Goal: Task Accomplishment & Management: Use online tool/utility

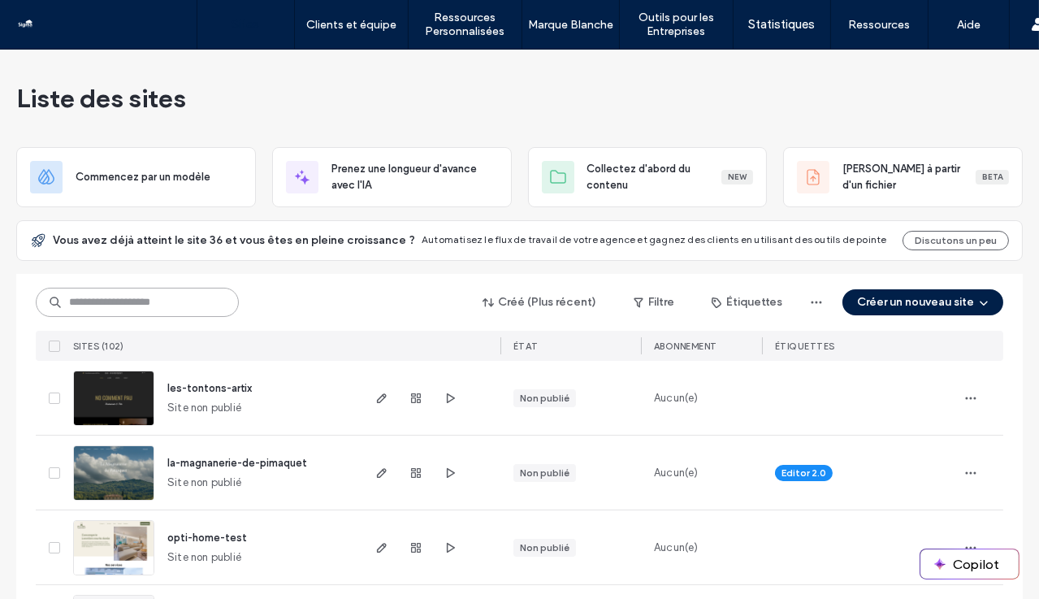
click at [171, 298] on input at bounding box center [137, 302] width 203 height 29
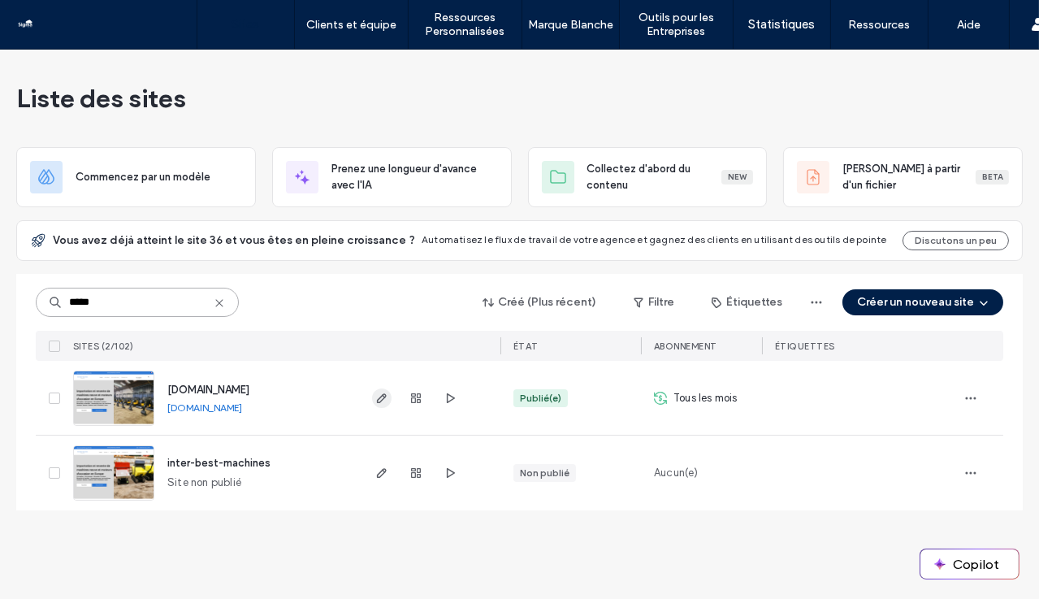
type input "*****"
click at [378, 396] on icon "button" at bounding box center [381, 397] width 13 height 13
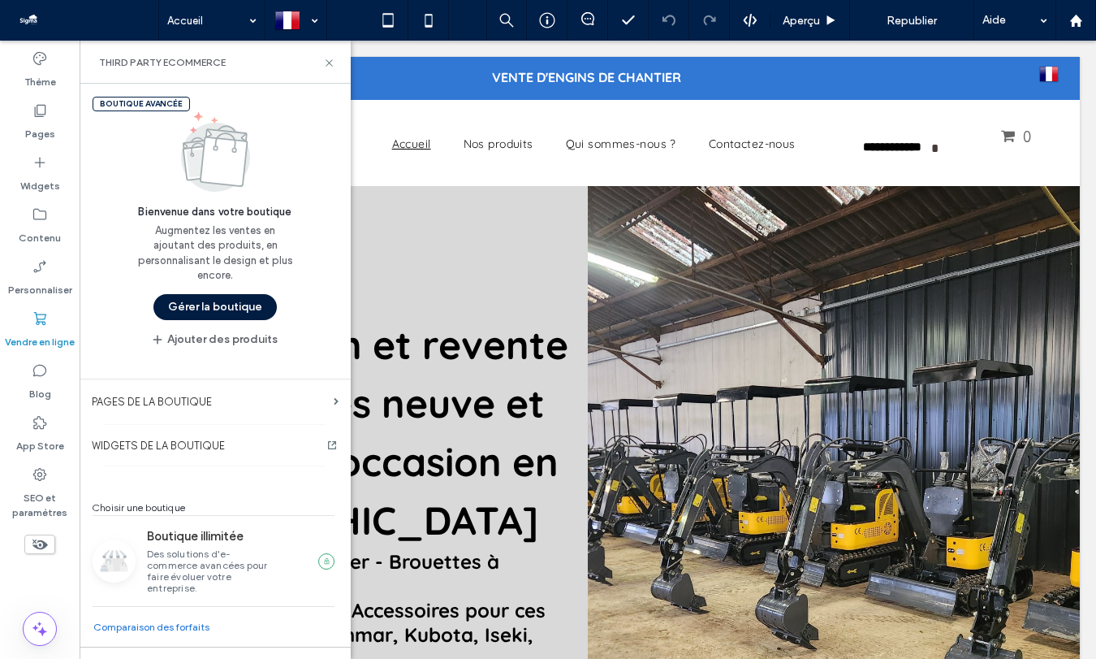
click at [209, 305] on button "Gérer la boutique" at bounding box center [214, 307] width 123 height 26
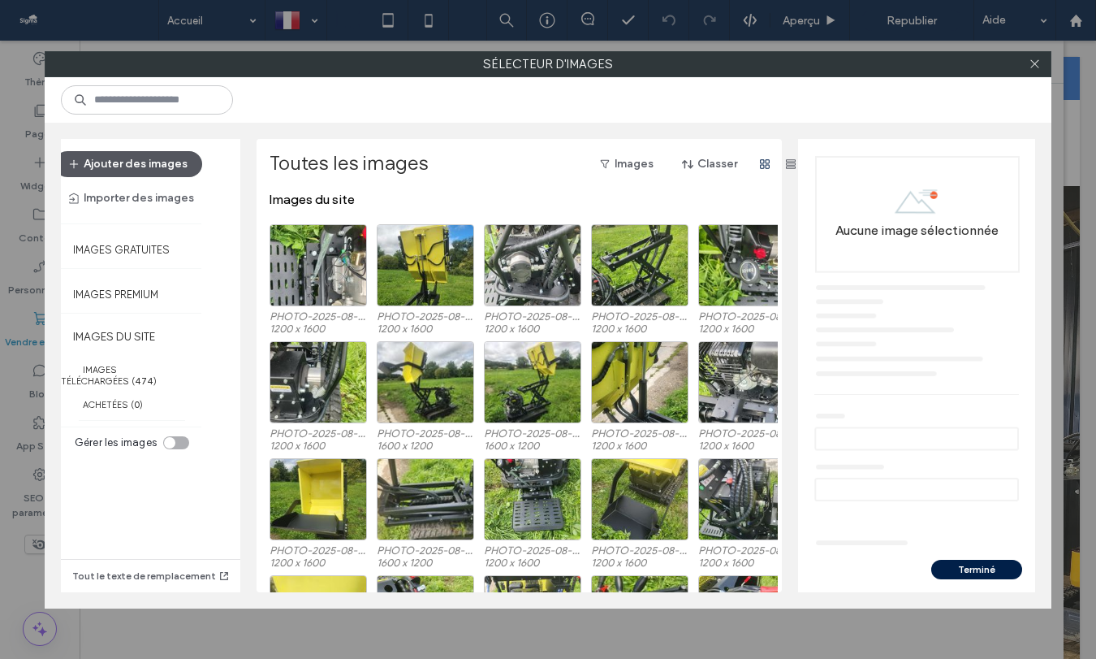
click at [159, 166] on button "Ajouter des images" at bounding box center [128, 164] width 148 height 26
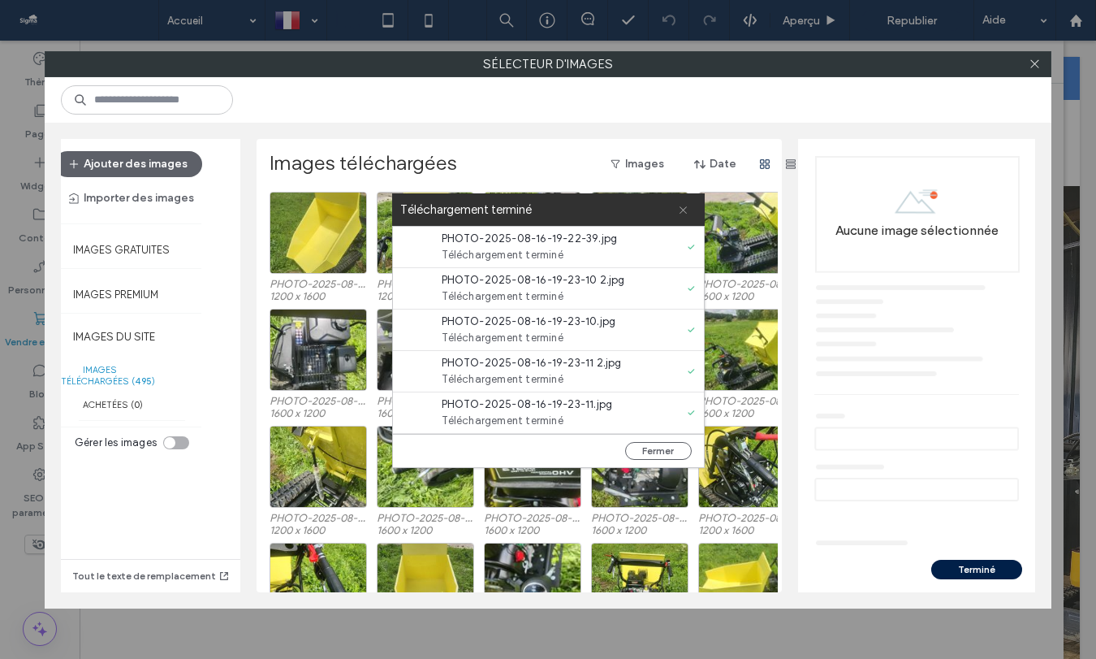
click at [681, 210] on icon at bounding box center [683, 210] width 11 height 11
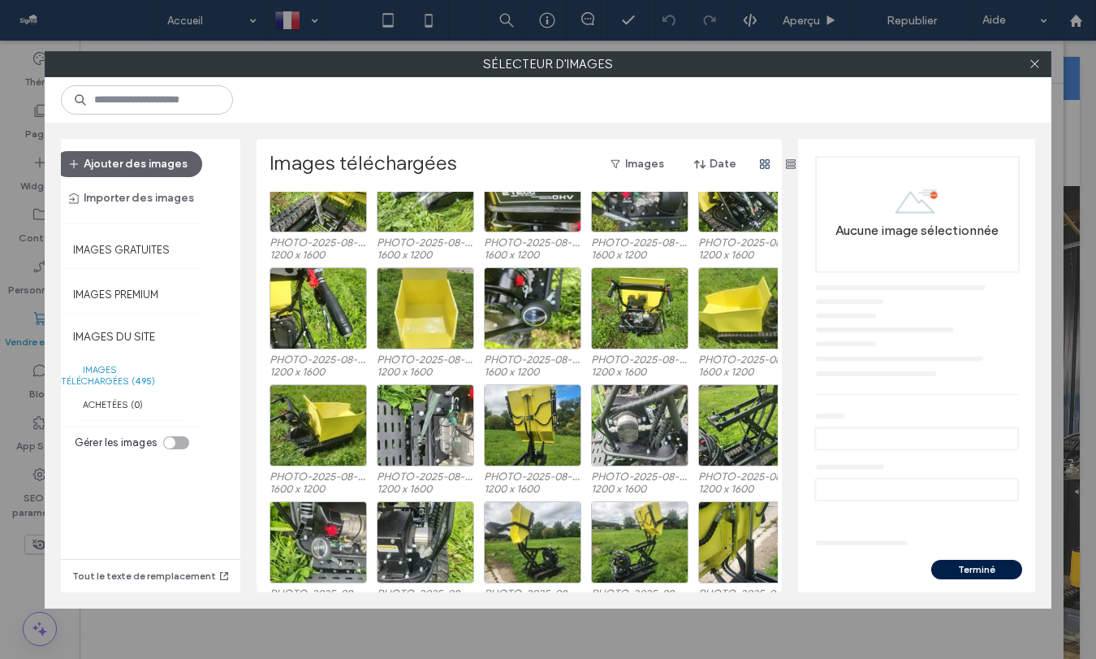
scroll to position [279, 0]
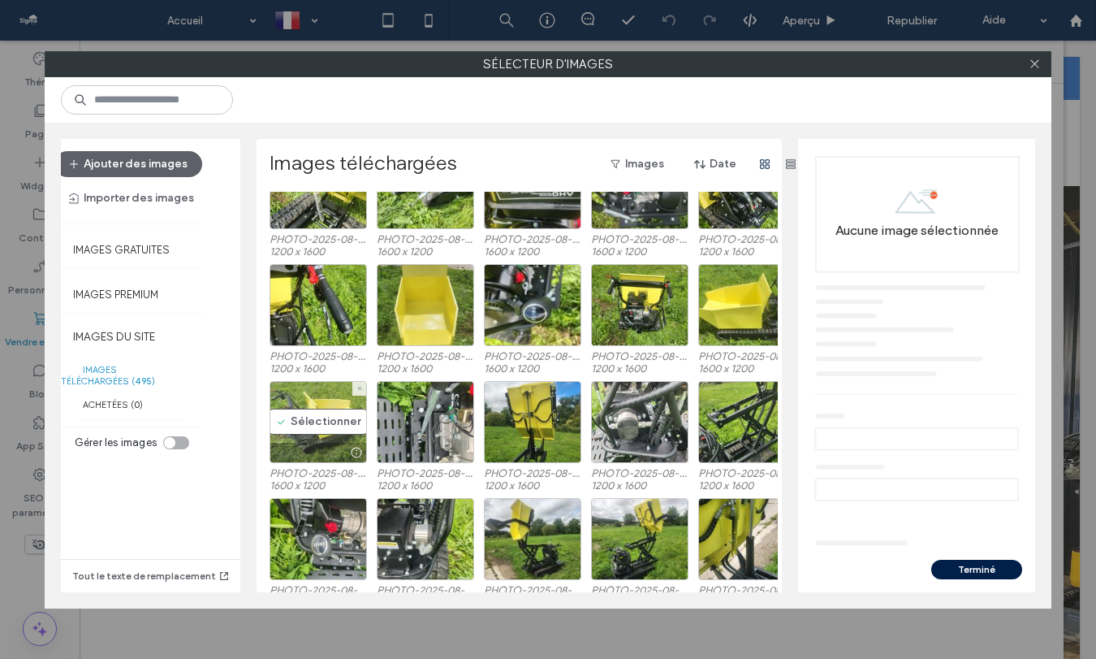
click at [319, 428] on div "Sélectionner" at bounding box center [318, 422] width 97 height 82
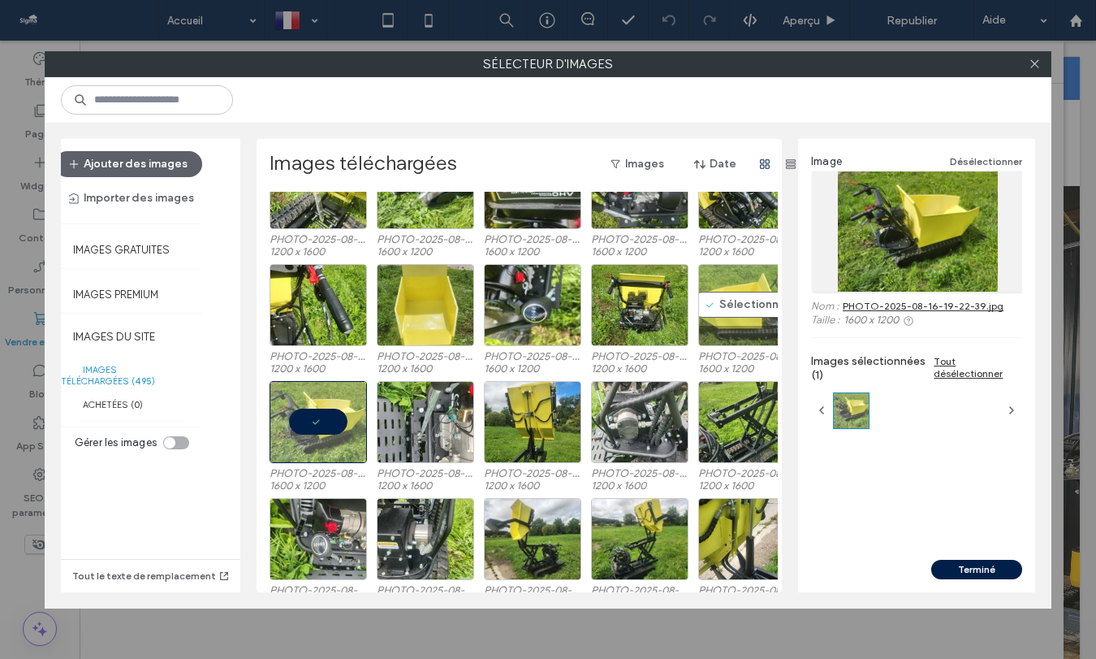
click at [744, 298] on div "Sélectionner" at bounding box center [746, 305] width 97 height 82
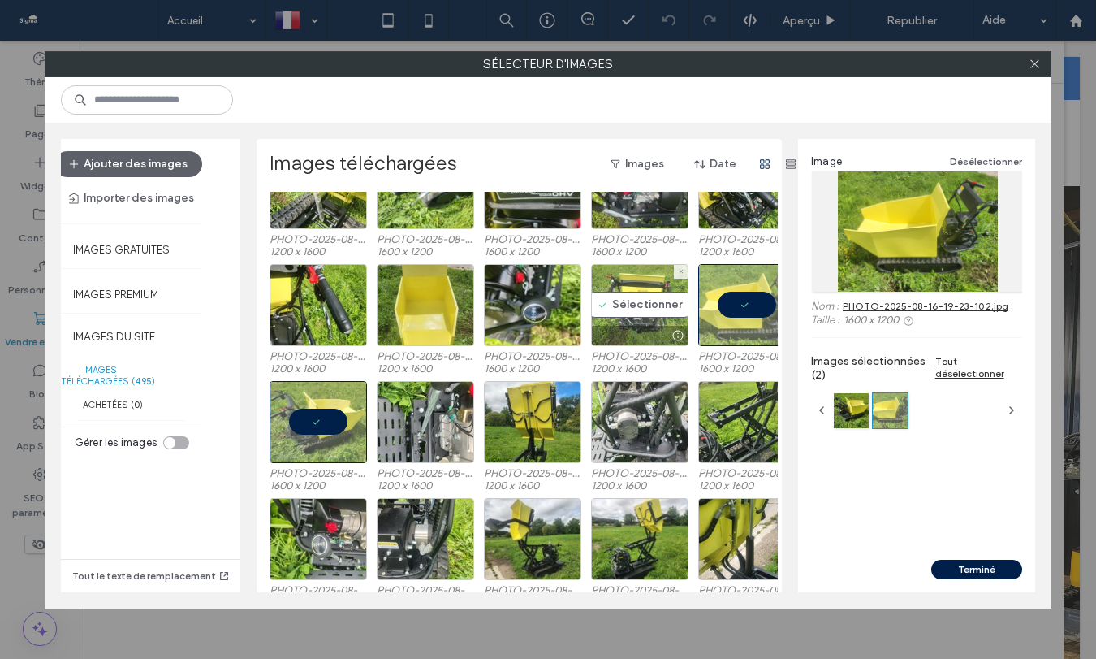
click at [646, 302] on div "Sélectionner" at bounding box center [639, 305] width 97 height 82
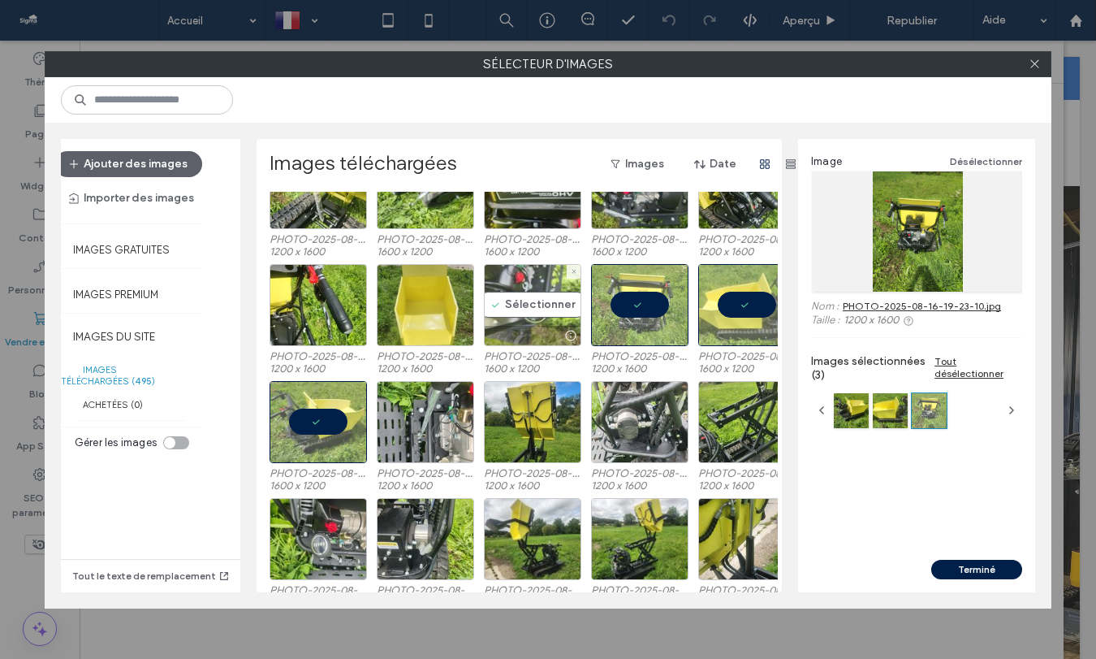
click at [528, 296] on div "Sélectionner" at bounding box center [532, 305] width 97 height 82
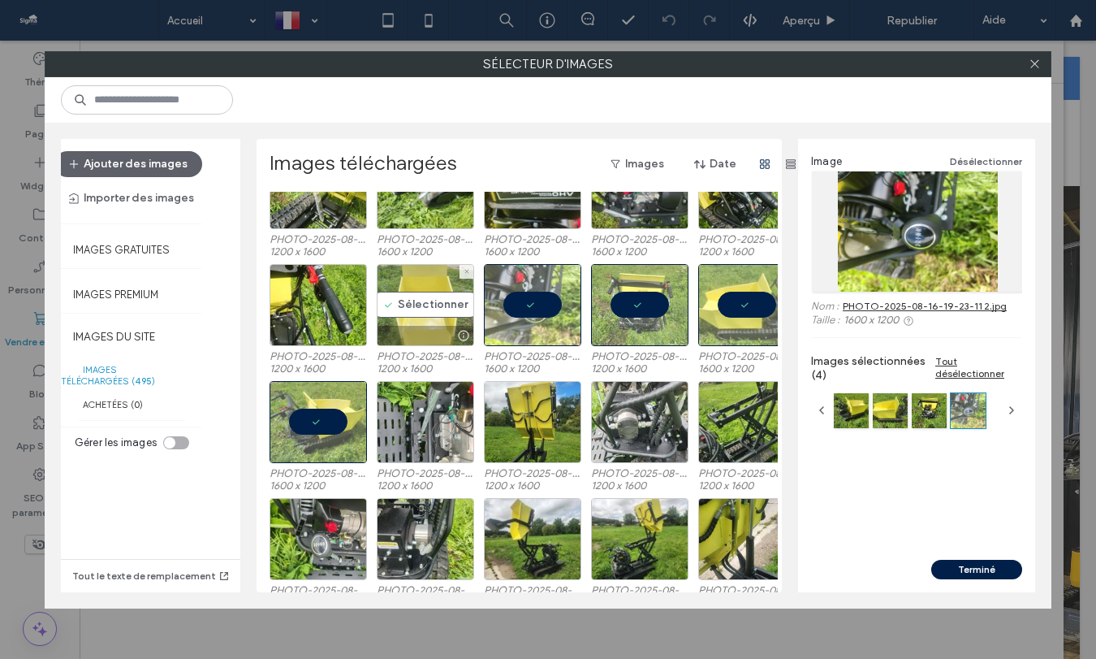
click at [410, 296] on div "Sélectionner" at bounding box center [425, 305] width 97 height 82
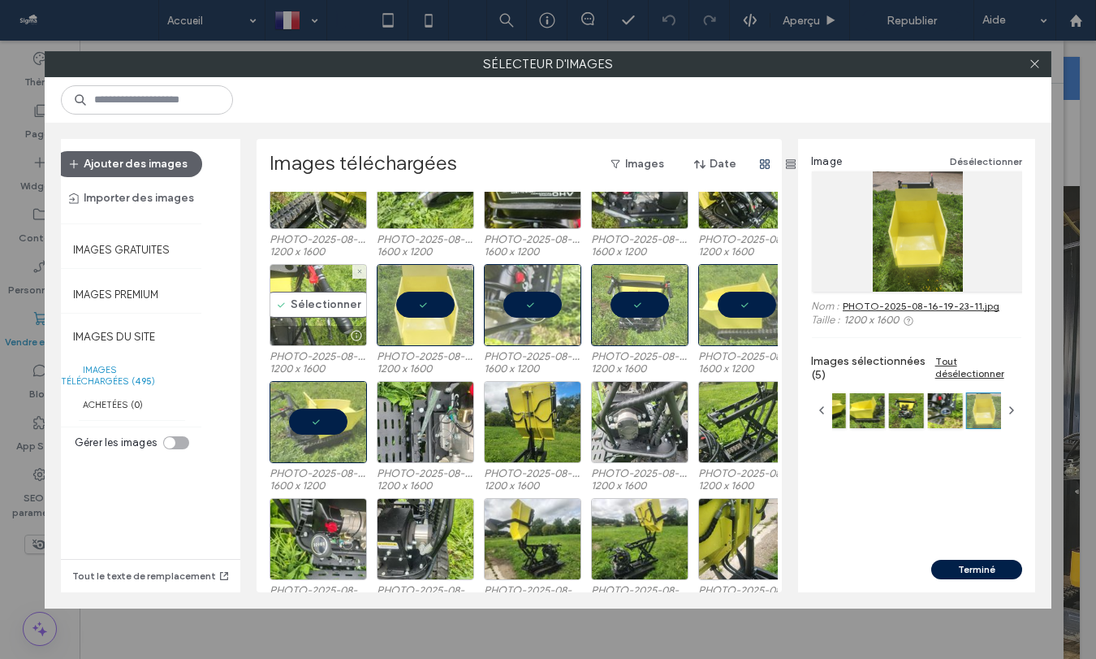
click at [312, 303] on div "Sélectionner" at bounding box center [318, 305] width 97 height 82
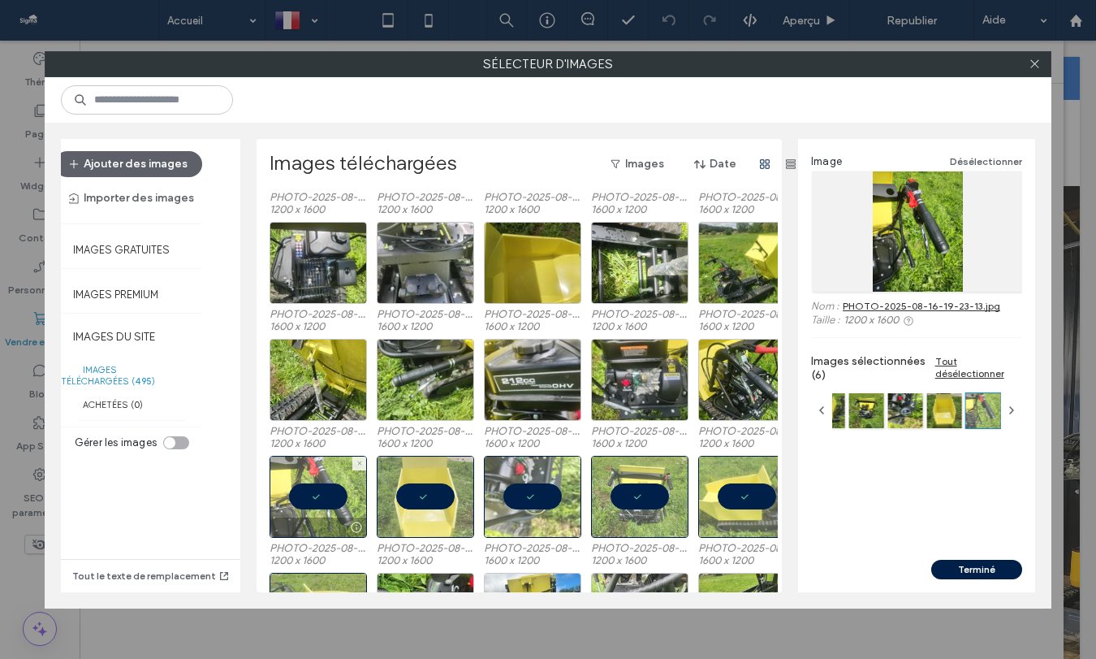
scroll to position [85, 0]
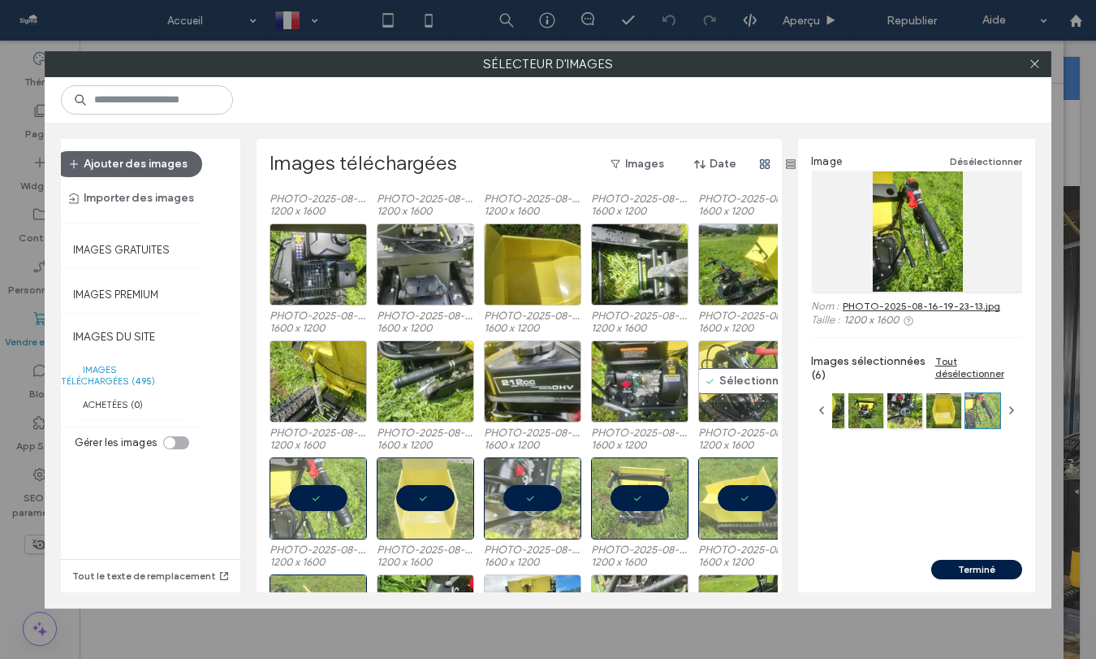
click at [713, 359] on div "Sélectionner" at bounding box center [746, 381] width 97 height 82
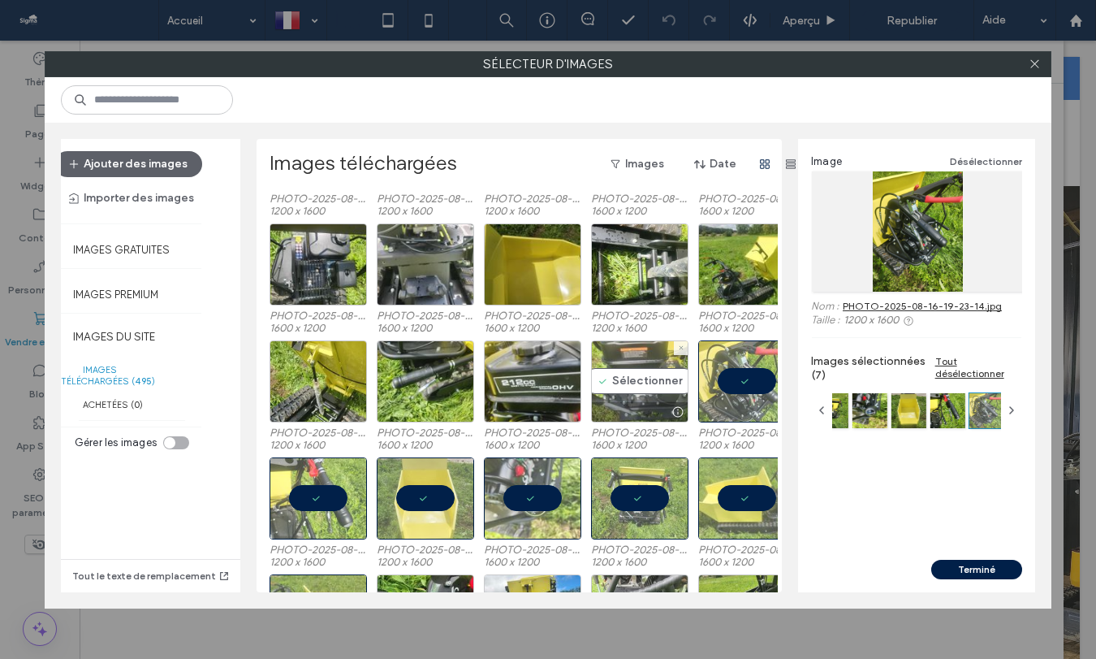
click at [607, 370] on div "Sélectionner" at bounding box center [639, 381] width 97 height 82
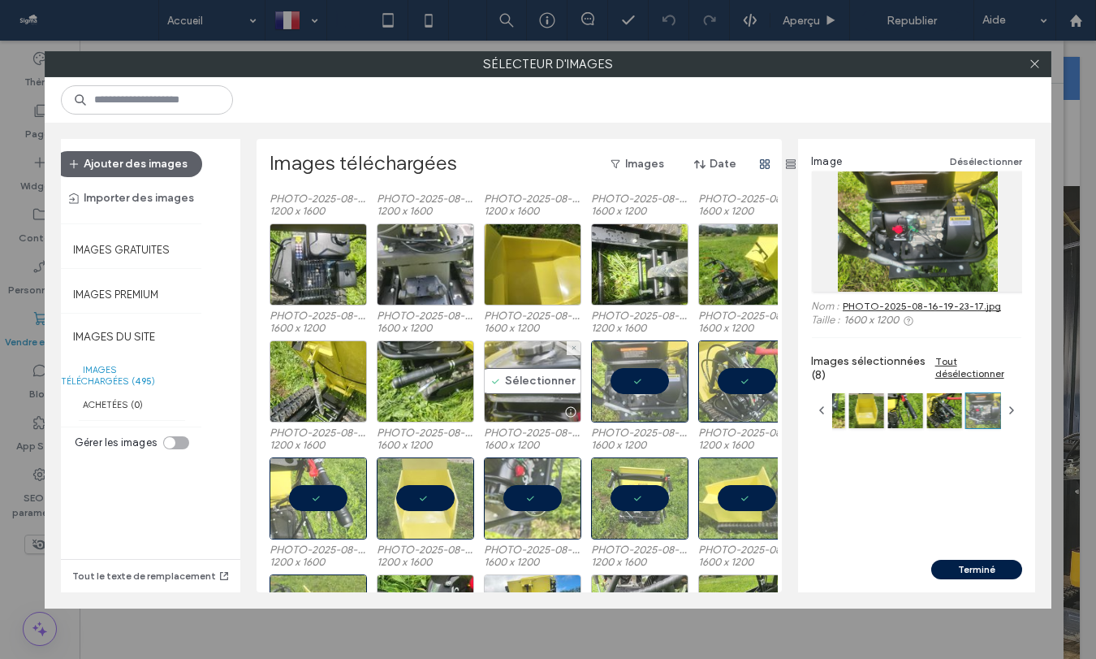
click at [513, 378] on div "Sélectionner" at bounding box center [532, 381] width 97 height 82
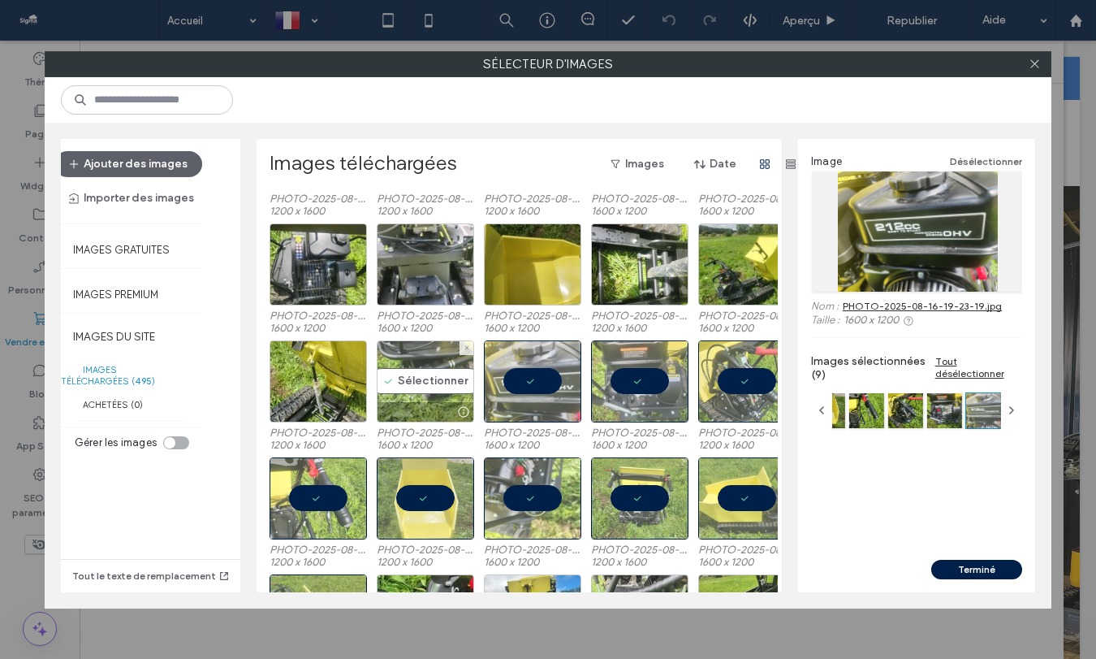
click at [407, 376] on div "Sélectionner" at bounding box center [425, 381] width 97 height 82
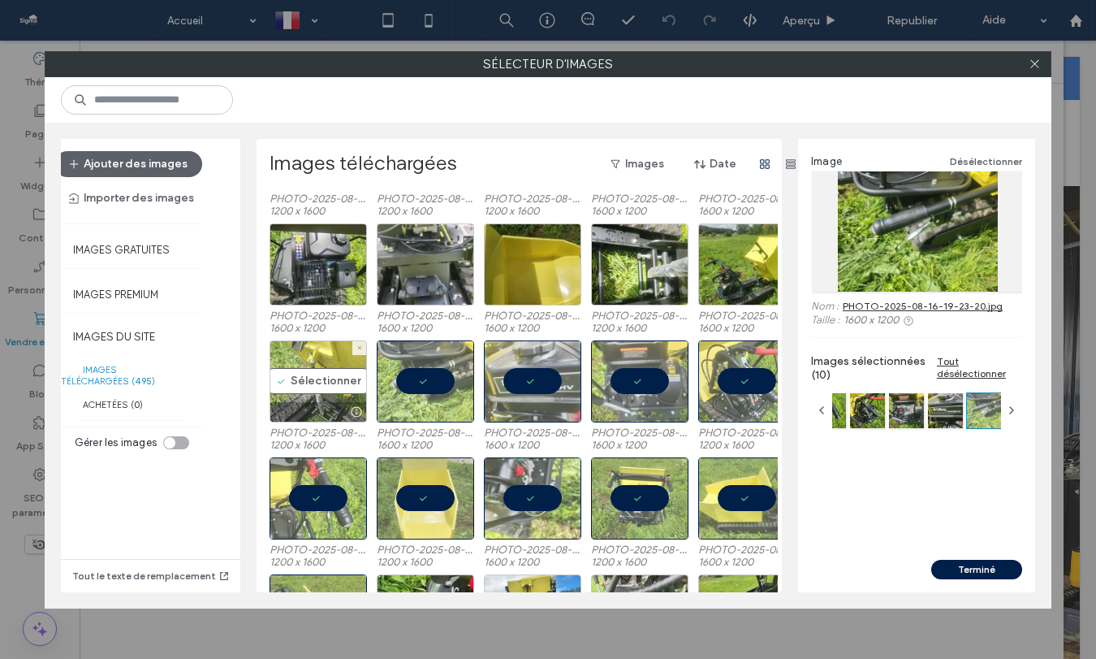
click at [318, 376] on div "Sélectionner" at bounding box center [318, 381] width 97 height 82
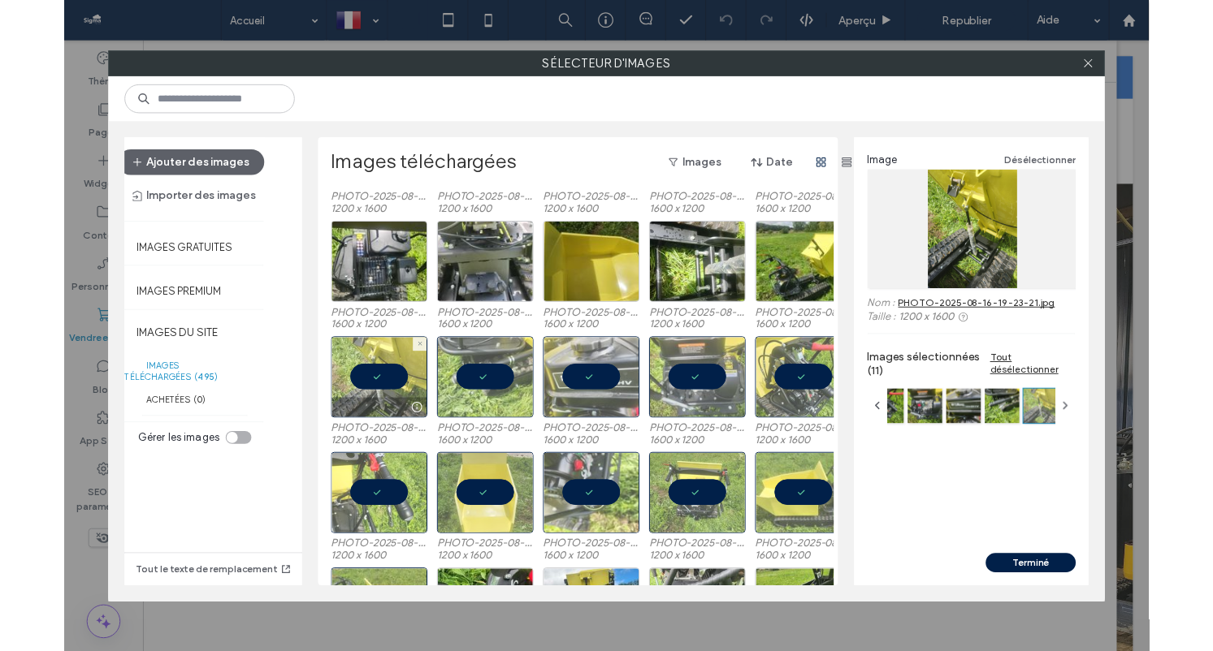
scroll to position [0, 0]
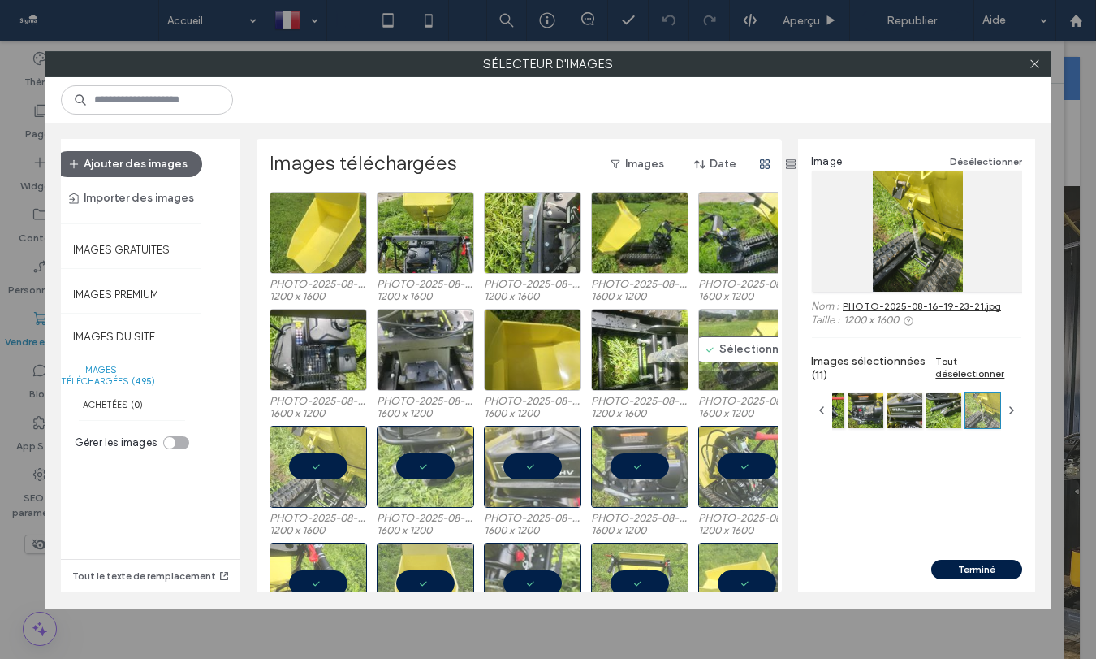
click at [731, 339] on div "Sélectionner" at bounding box center [746, 350] width 97 height 82
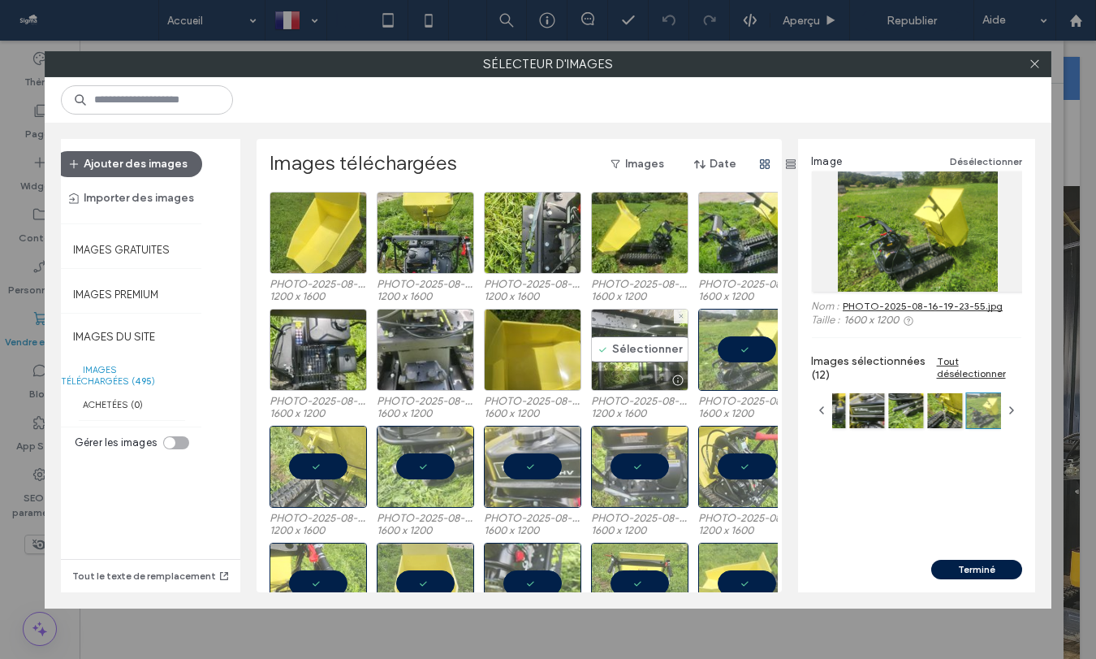
click at [650, 339] on div "Sélectionner" at bounding box center [639, 350] width 97 height 82
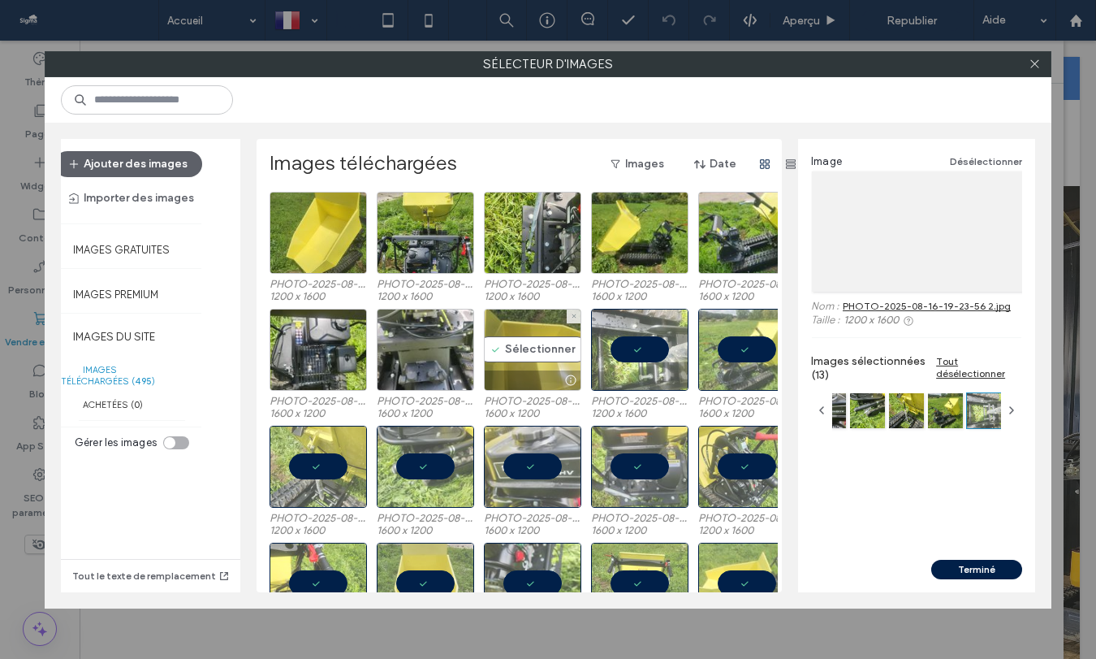
click at [531, 340] on div "Sélectionner" at bounding box center [532, 350] width 97 height 82
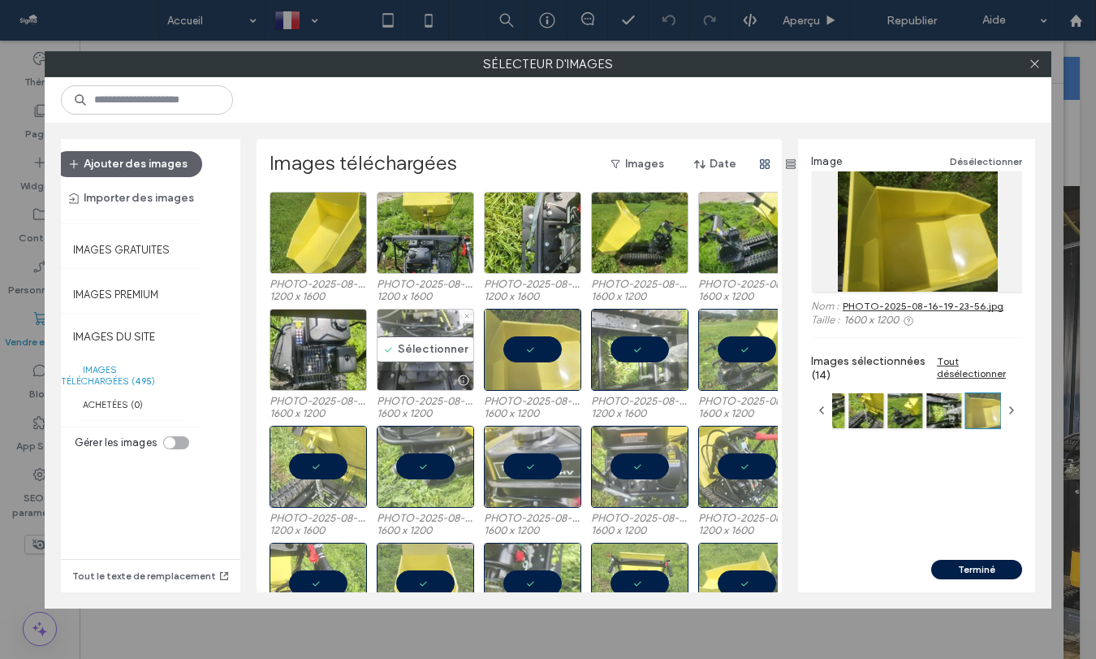
click at [439, 349] on div "Sélectionner" at bounding box center [425, 350] width 97 height 82
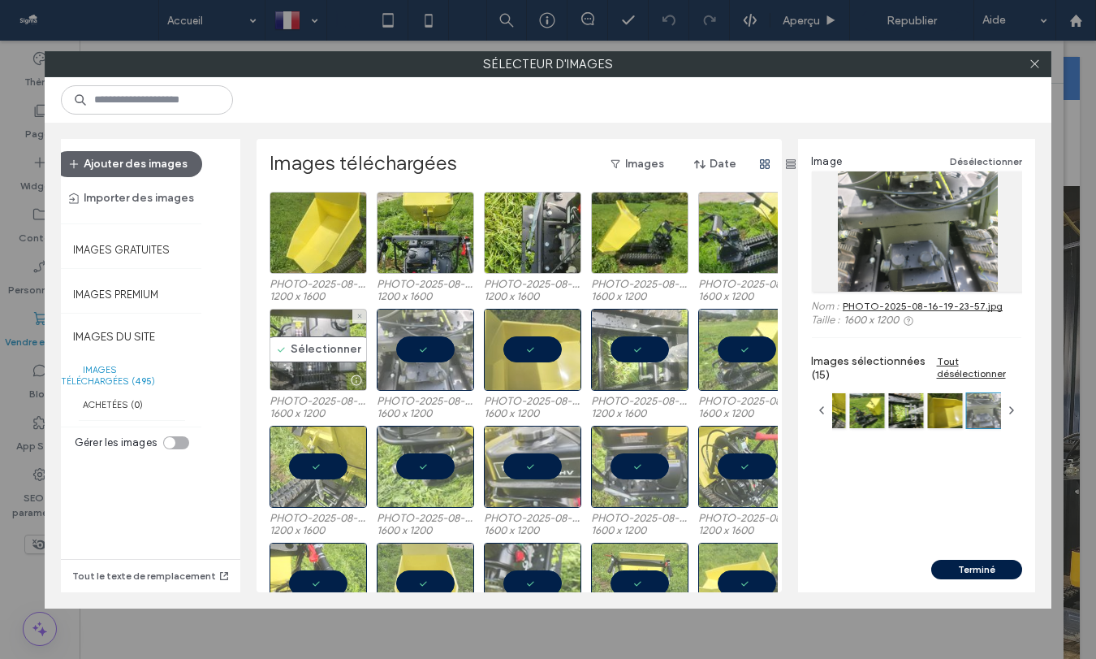
click at [293, 341] on div "Sélectionner" at bounding box center [318, 350] width 97 height 82
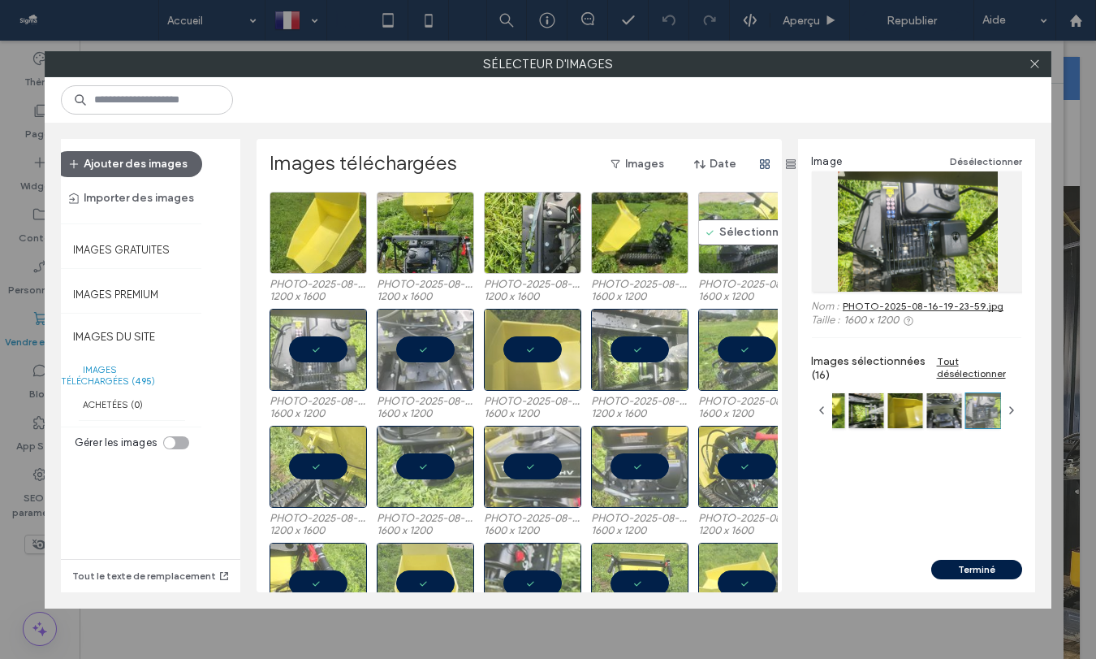
click at [733, 221] on div "Sélectionner" at bounding box center [746, 233] width 97 height 82
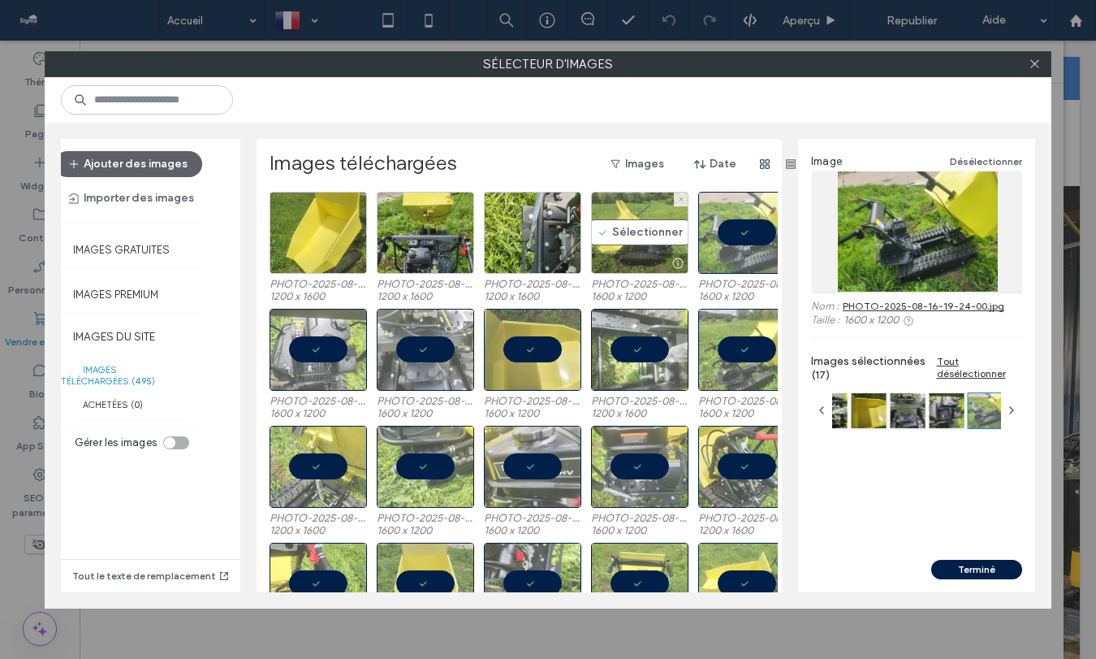
click at [649, 226] on div "Sélectionner" at bounding box center [639, 233] width 97 height 82
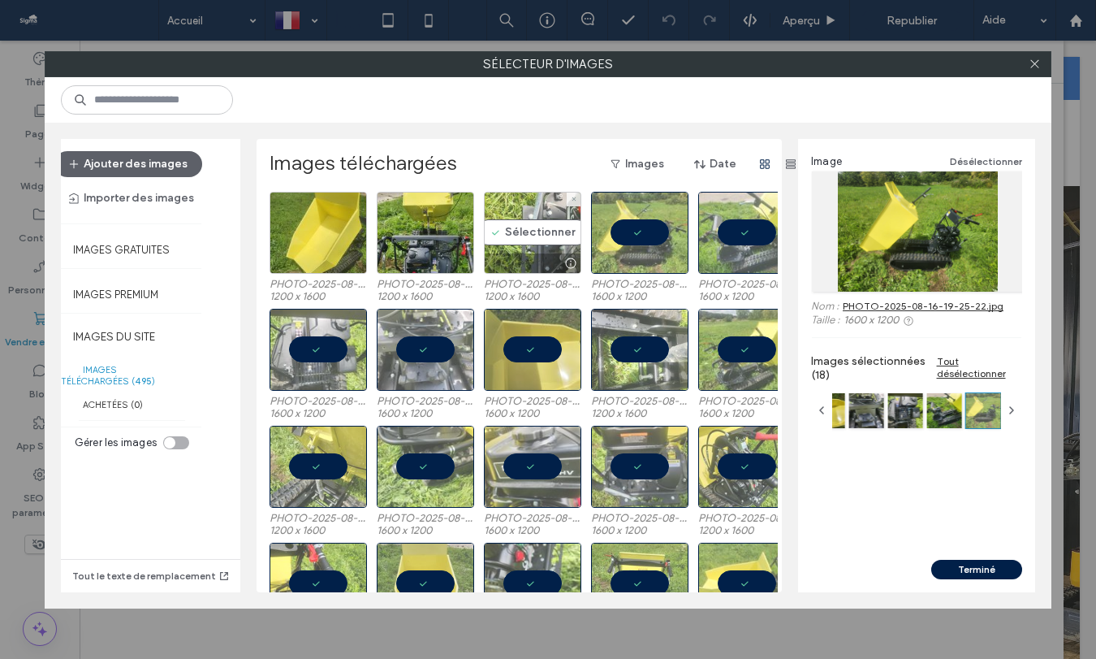
click at [530, 231] on div "Sélectionner" at bounding box center [532, 233] width 97 height 82
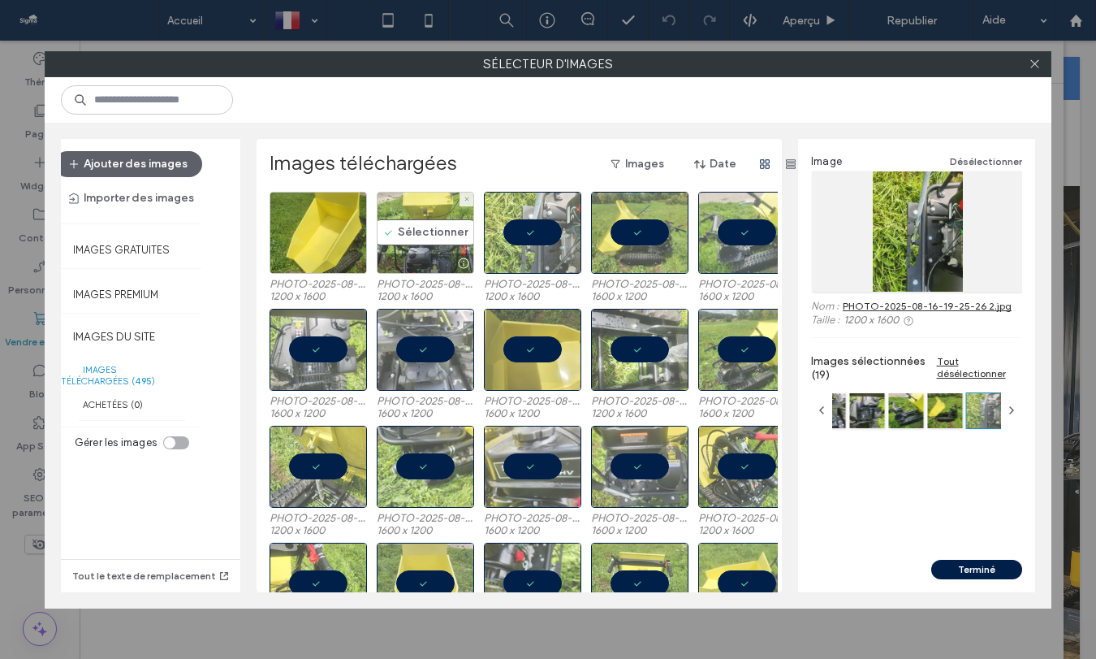
click at [431, 235] on div "Sélectionner" at bounding box center [425, 233] width 97 height 82
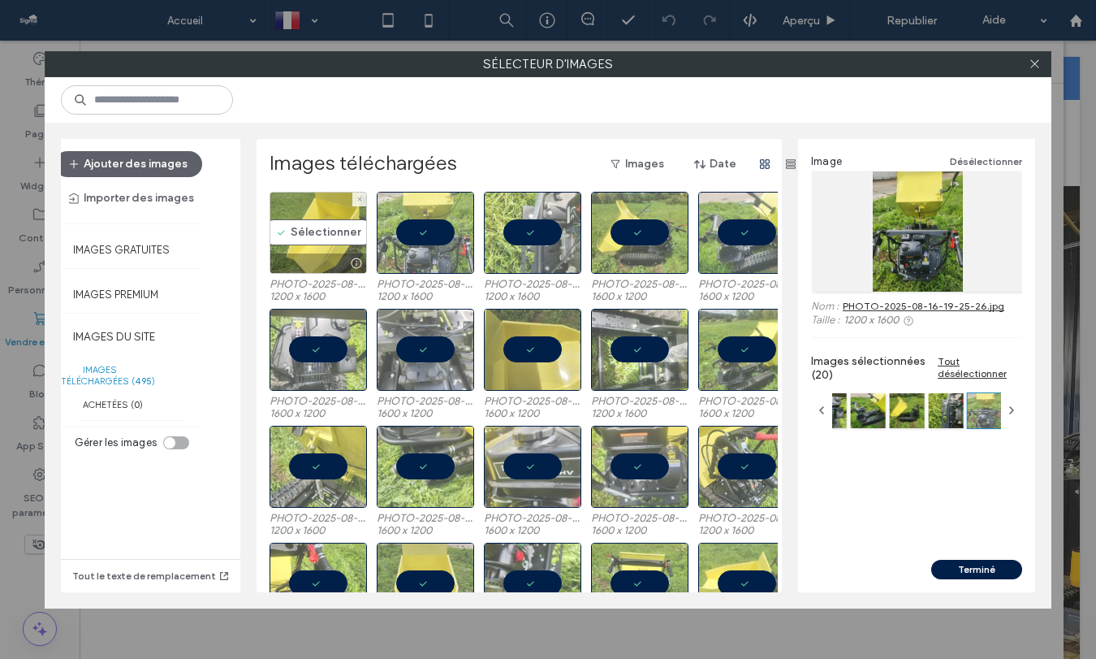
click at [301, 232] on div "Sélectionner" at bounding box center [318, 233] width 97 height 82
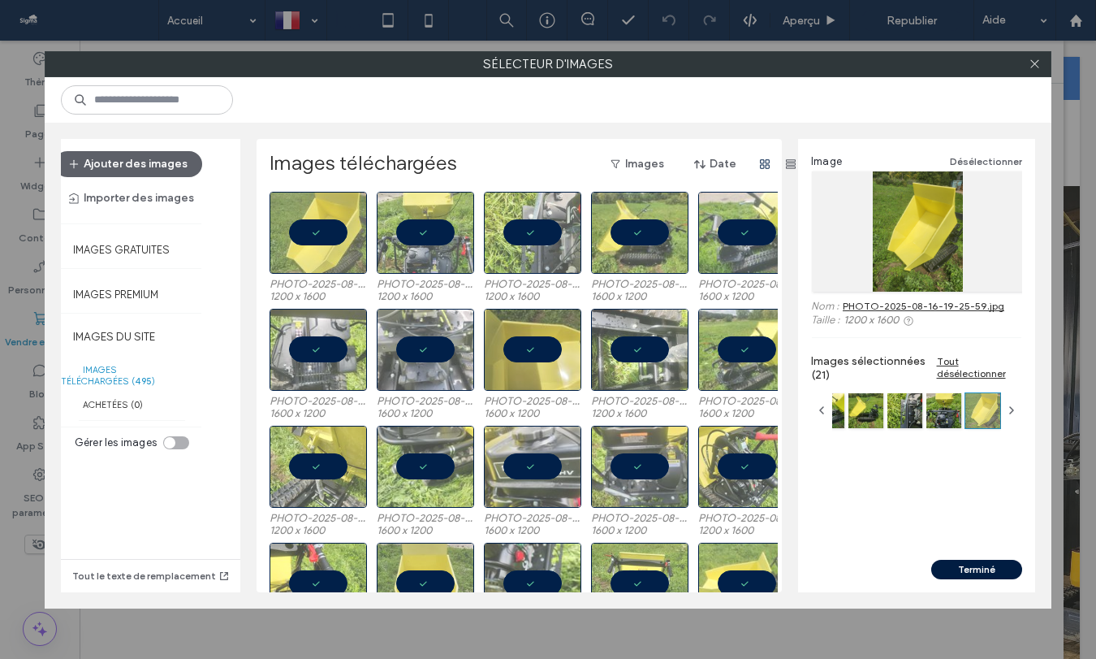
click at [954, 570] on button "Terminé" at bounding box center [977, 569] width 91 height 19
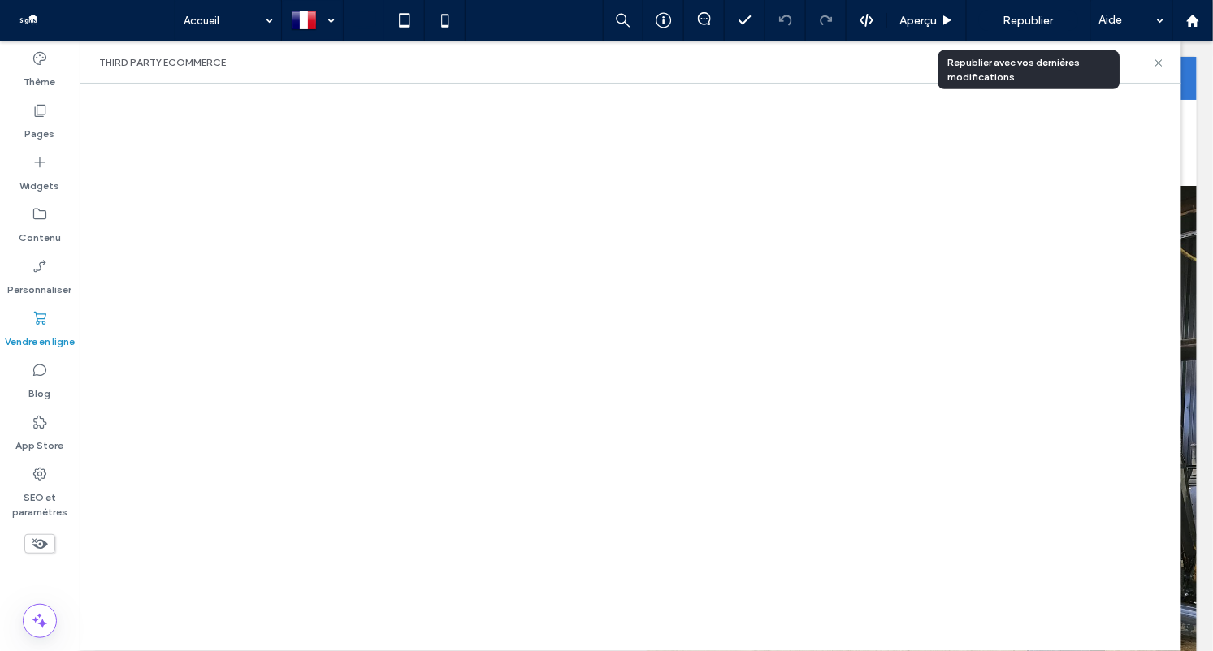
click at [1023, 25] on span "Republier" at bounding box center [1028, 21] width 50 height 14
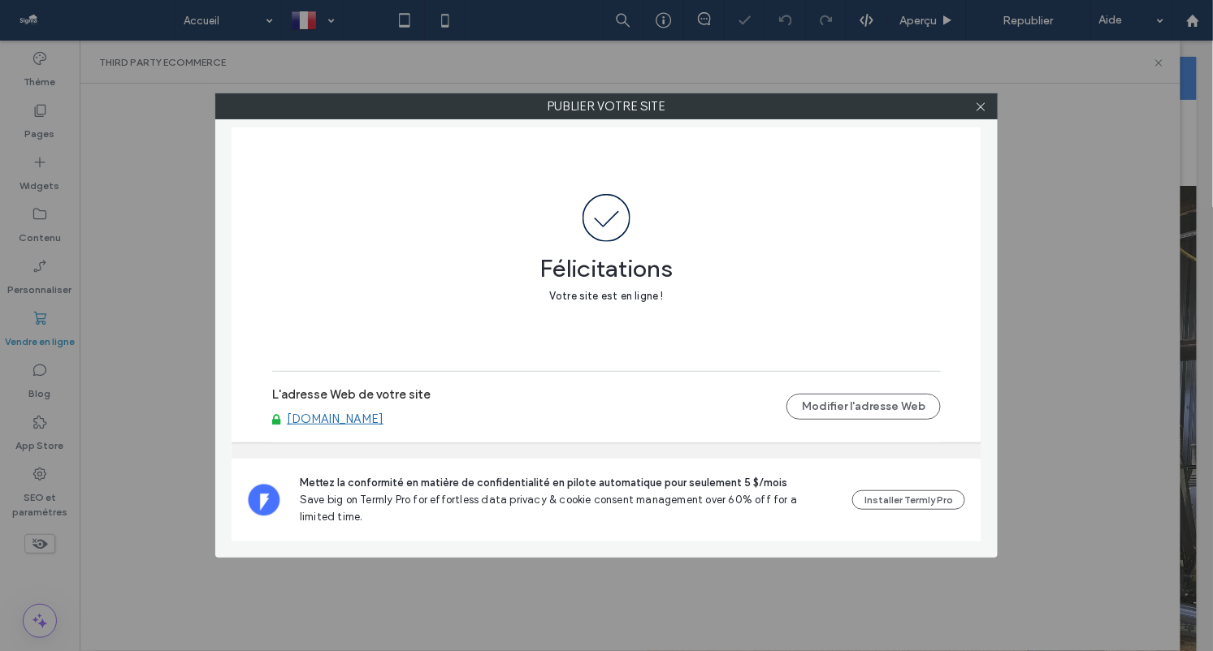
click at [383, 416] on link "[DOMAIN_NAME]" at bounding box center [335, 419] width 97 height 15
click at [977, 111] on icon at bounding box center [981, 107] width 12 height 12
